Goal: Information Seeking & Learning: Get advice/opinions

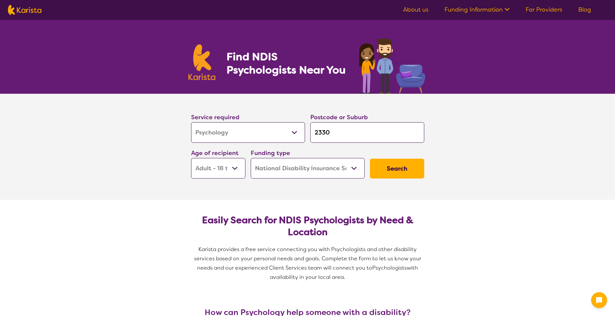
select select "Psychology"
select select "AD"
select select "NDIS"
select select "Psychology"
select select "AD"
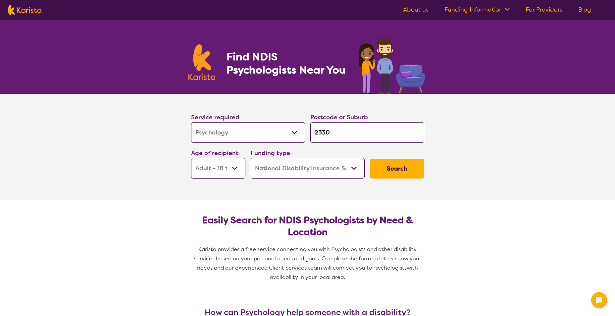
select select "NDIS"
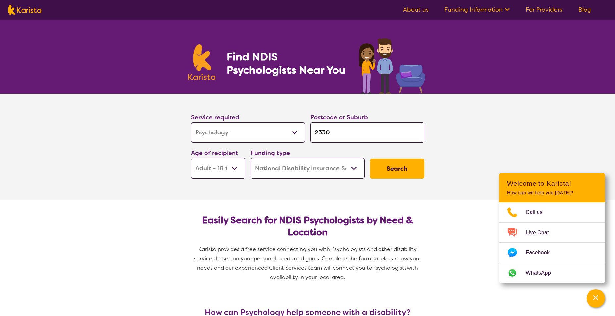
click at [270, 131] on select "Allied Health Assistant Assessment ([MEDICAL_DATA] or [MEDICAL_DATA]) Behaviour…" at bounding box center [248, 132] width 114 height 21
select select "[MEDICAL_DATA]"
click at [191, 122] on select "Allied Health Assistant Assessment ([MEDICAL_DATA] or [MEDICAL_DATA]) Behaviour…" at bounding box center [248, 132] width 114 height 21
select select "[MEDICAL_DATA]"
click at [328, 136] on input "2330" at bounding box center [367, 132] width 114 height 21
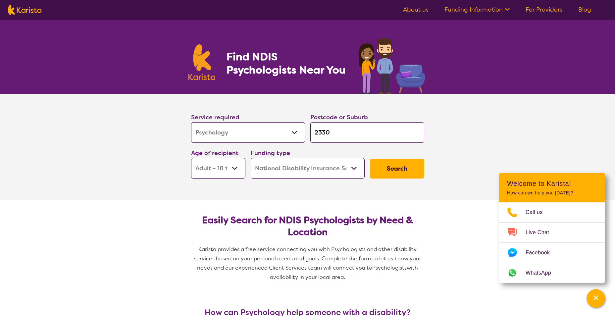
click at [328, 136] on input "2330" at bounding box center [367, 132] width 114 height 21
type input "2"
type input "22"
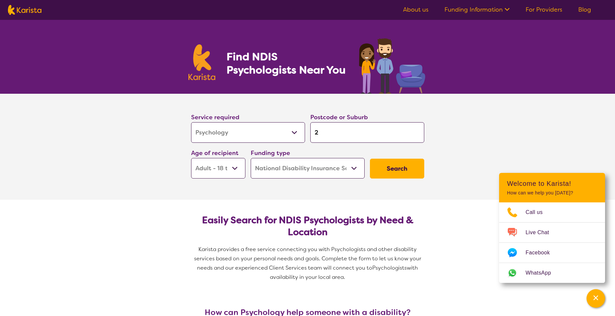
type input "22"
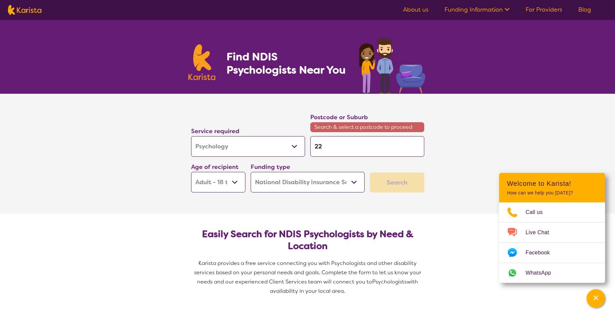
type input "228"
type input "2283"
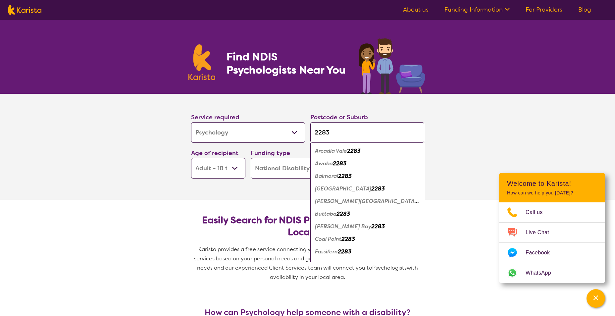
scroll to position [73, 0]
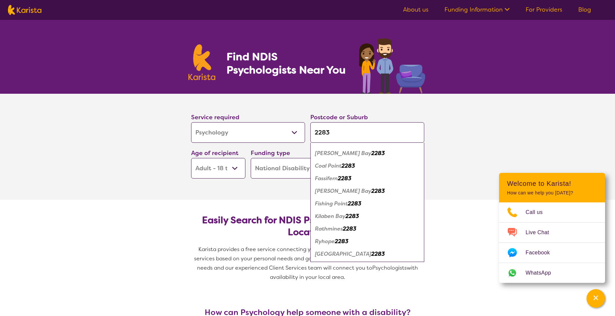
type input "2283"
click at [371, 255] on em "2283" at bounding box center [378, 253] width 14 height 7
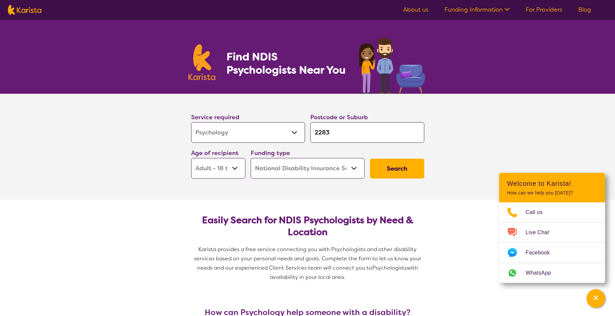
scroll to position [0, 0]
click at [235, 175] on select "Early Childhood - 0 to 9 Child - 10 to 11 Adolescent - 12 to 17 Adult - 18 to 6…" at bounding box center [218, 168] width 54 height 21
select select "AS"
click at [191, 158] on select "Early Childhood - 0 to 9 Child - 10 to 11 Adolescent - 12 to 17 Adult - 18 to 6…" at bounding box center [218, 168] width 54 height 21
select select "AS"
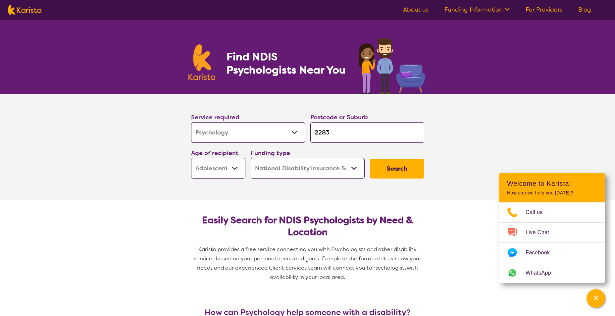
click at [362, 187] on section "Service required Allied Health Assistant Assessment ([MEDICAL_DATA] or [MEDICAL…" at bounding box center [307, 147] width 265 height 106
click at [404, 167] on button "Search" at bounding box center [397, 169] width 54 height 20
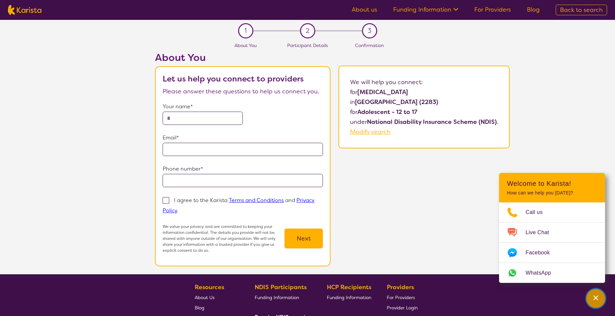
click at [598, 294] on icon "Channel Menu" at bounding box center [595, 297] width 7 height 7
